Goal: Complete application form

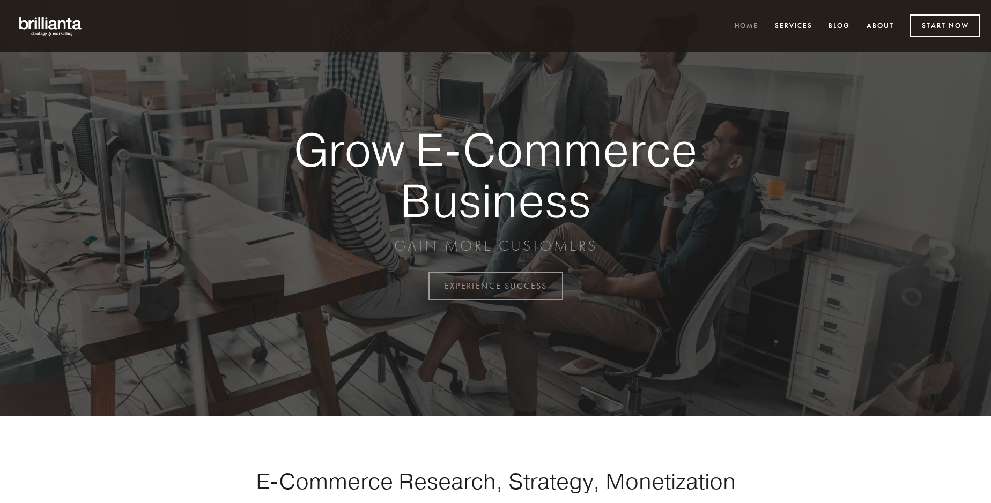
scroll to position [2811, 0]
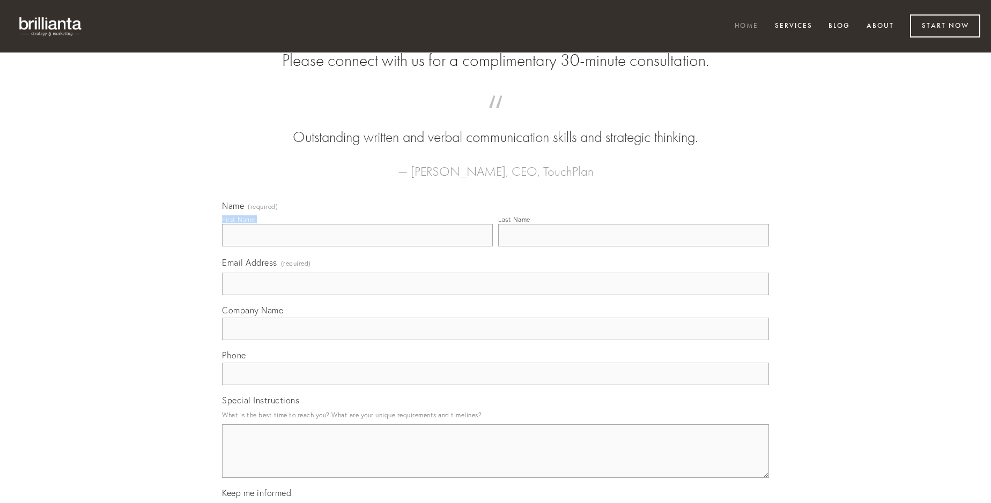
type input "[PERSON_NAME]"
click at [633, 247] on input "Last Name" at bounding box center [633, 235] width 271 height 23
type input "[PERSON_NAME]"
click at [495, 295] on input "Email Address (required)" at bounding box center [495, 284] width 547 height 23
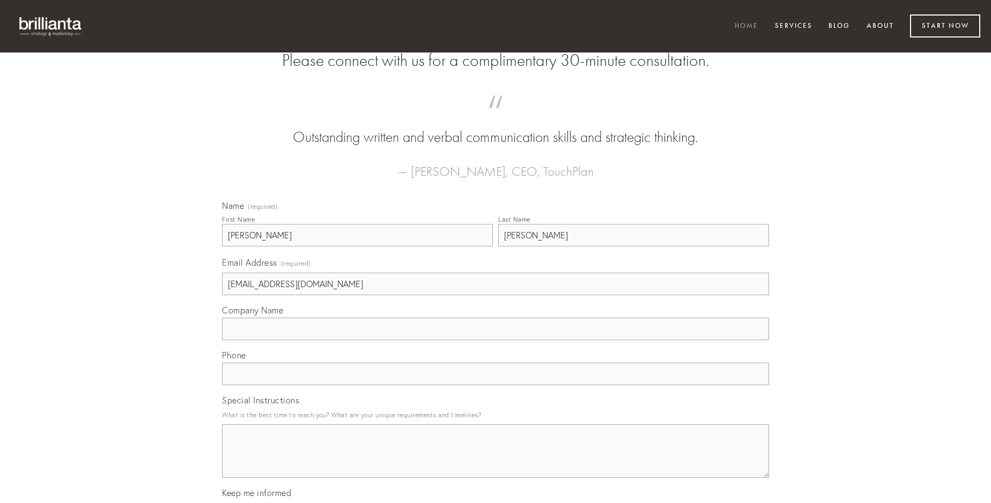
type input "[EMAIL_ADDRESS][DOMAIN_NAME]"
click at [495, 340] on input "Company Name" at bounding box center [495, 329] width 547 height 23
type input "tollo"
click at [495, 386] on input "text" at bounding box center [495, 374] width 547 height 23
click at [495, 461] on textarea "Special Instructions" at bounding box center [495, 452] width 547 height 54
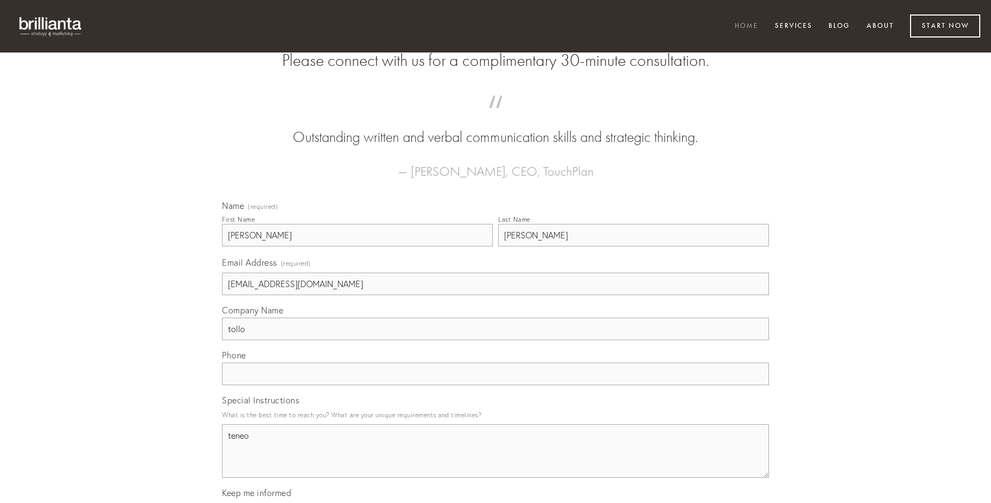
type textarea "teneo"
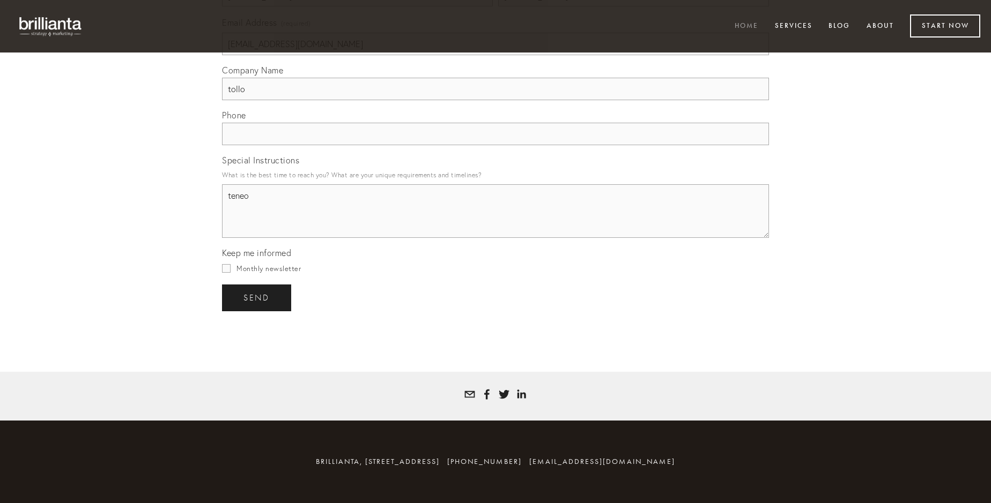
click at [257, 298] on span "send" at bounding box center [256, 298] width 26 height 10
